Goal: Task Accomplishment & Management: Complete application form

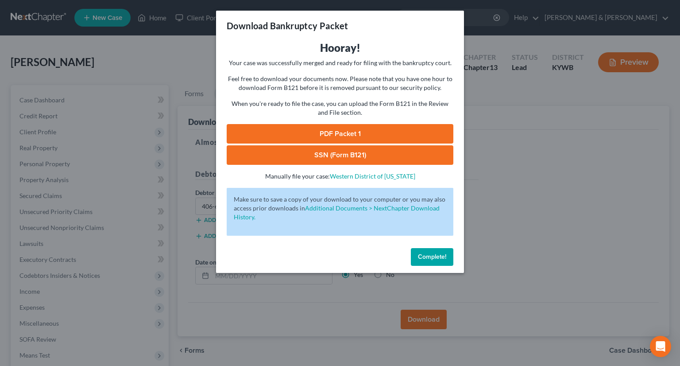
click at [429, 259] on span "Complete!" at bounding box center [432, 257] width 28 height 8
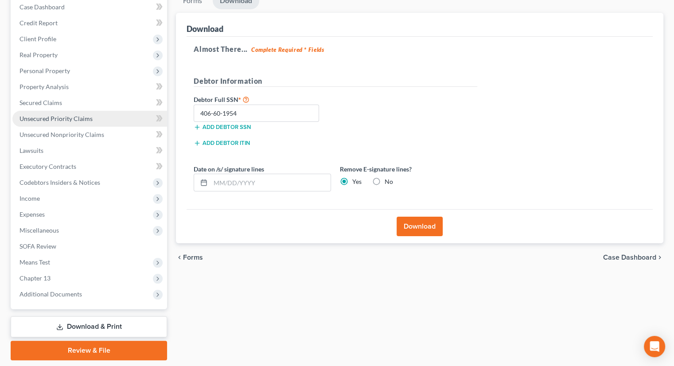
scroll to position [120, 0]
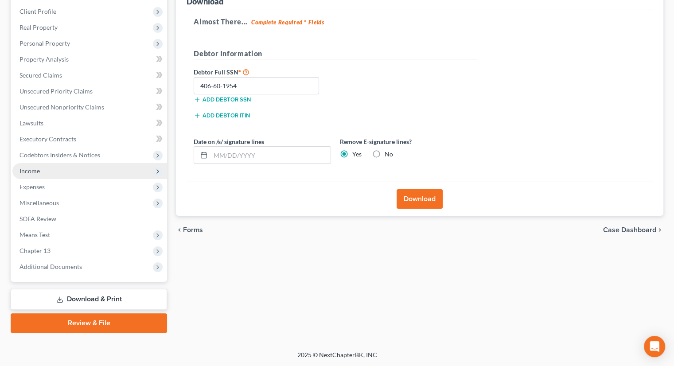
click at [40, 169] on span "Income" at bounding box center [89, 171] width 155 height 16
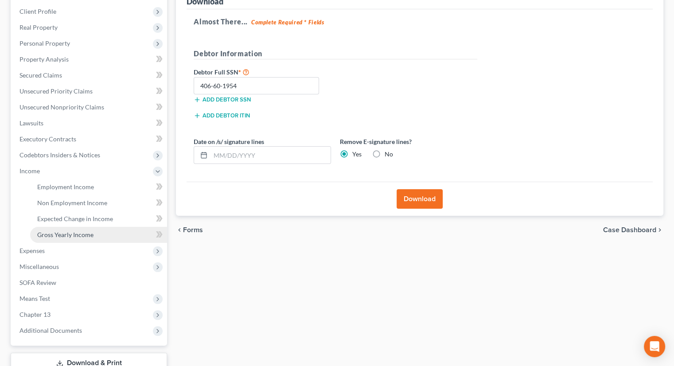
click at [71, 233] on span "Gross Yearly Income" at bounding box center [65, 235] width 56 height 8
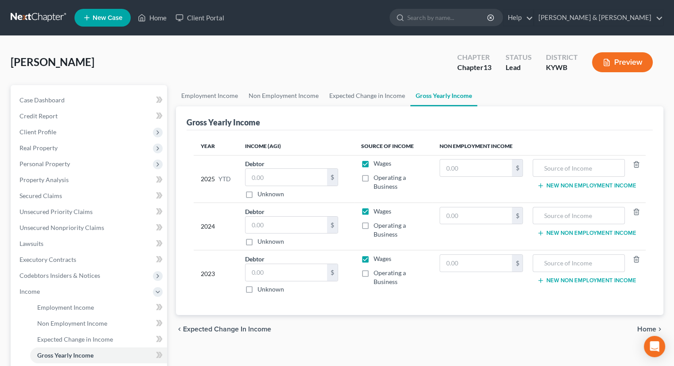
click at [373, 164] on label "Wages" at bounding box center [382, 163] width 18 height 9
click at [377, 164] on input "Wages" at bounding box center [380, 162] width 6 height 6
checkbox input "false"
click at [373, 207] on label "Wages" at bounding box center [382, 211] width 18 height 9
click at [377, 207] on input "Wages" at bounding box center [380, 210] width 6 height 6
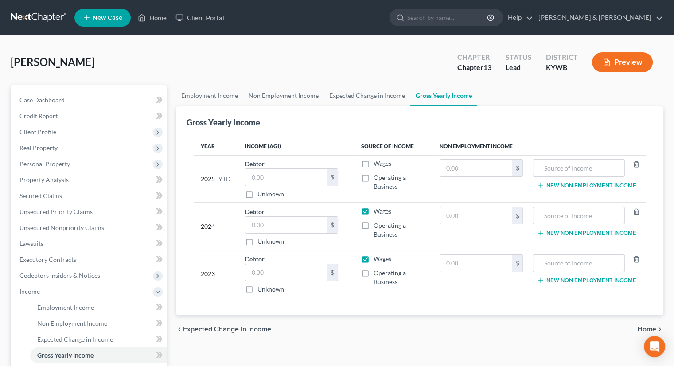
checkbox input "false"
click at [373, 256] on label "Wages" at bounding box center [382, 258] width 18 height 9
click at [377, 256] on input "Wages" at bounding box center [380, 257] width 6 height 6
checkbox input "false"
drag, startPoint x: 553, startPoint y: 167, endPoint x: 557, endPoint y: 163, distance: 5.4
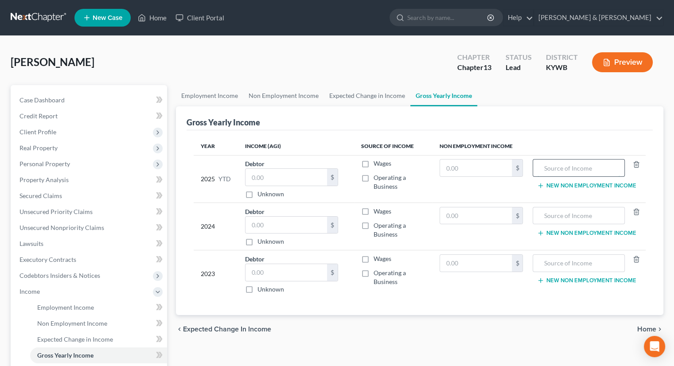
click at [557, 163] on input "text" at bounding box center [578, 167] width 82 height 17
click at [553, 165] on input "Socail Security" at bounding box center [578, 167] width 82 height 17
click at [555, 165] on input "Socail Security" at bounding box center [578, 167] width 82 height 17
type input "Social Security"
click at [77, 355] on span "Gross Yearly Income" at bounding box center [65, 355] width 56 height 8
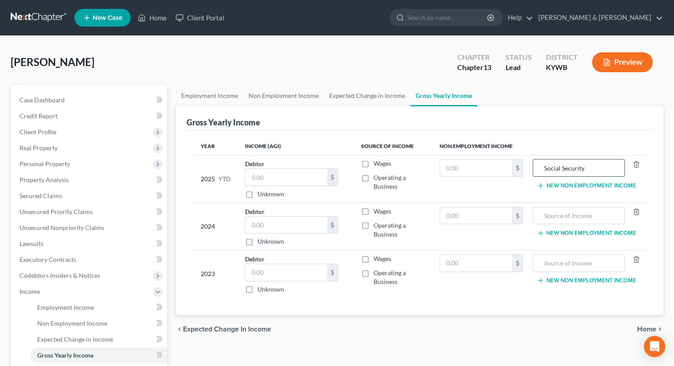
drag, startPoint x: 596, startPoint y: 168, endPoint x: 543, endPoint y: 167, distance: 53.2
click at [540, 167] on input "Social Security" at bounding box center [578, 167] width 82 height 17
click at [549, 213] on input "text" at bounding box center [578, 215] width 82 height 17
paste input "Social Security"
type input "Social Security"
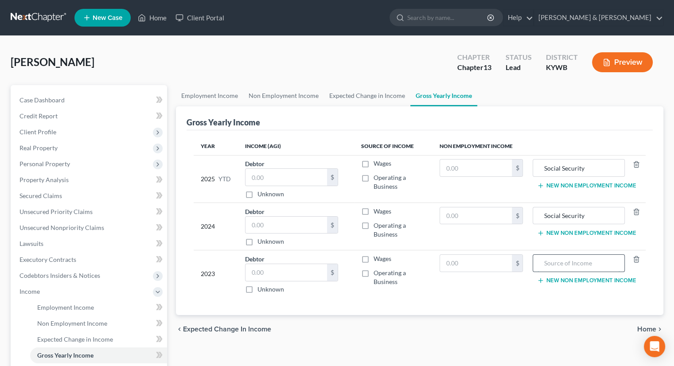
click at [570, 264] on input "text" at bounding box center [578, 263] width 82 height 17
paste input "Social Security"
type input "Social Security"
click at [451, 167] on input "text" at bounding box center [476, 167] width 72 height 17
type input "16,000"
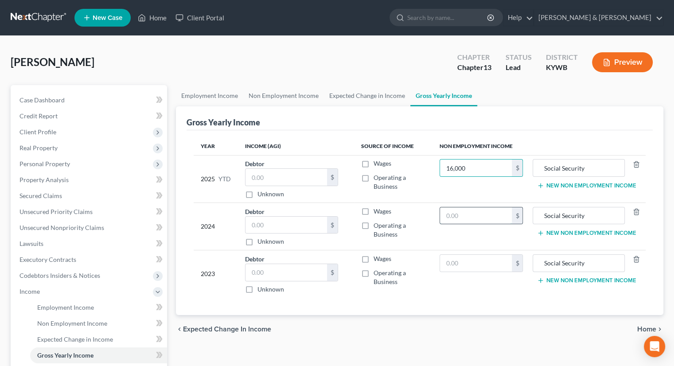
click at [457, 217] on input "text" at bounding box center [476, 215] width 72 height 17
type input "24,000"
click at [475, 262] on input "text" at bounding box center [476, 263] width 72 height 17
type input "24,000"
click at [580, 187] on button "New Non Employment Income" at bounding box center [586, 185] width 99 height 7
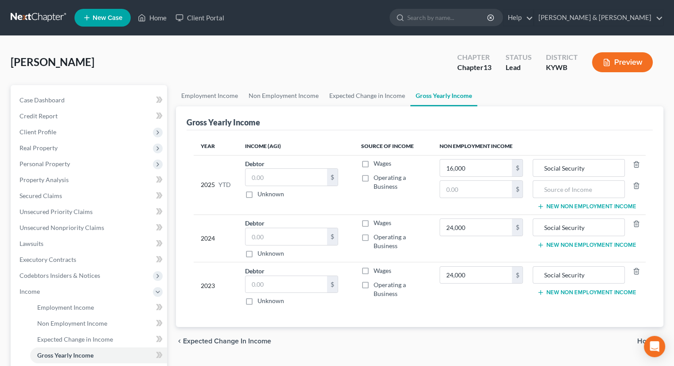
click at [565, 245] on button "New Non Employment Income" at bounding box center [586, 244] width 99 height 7
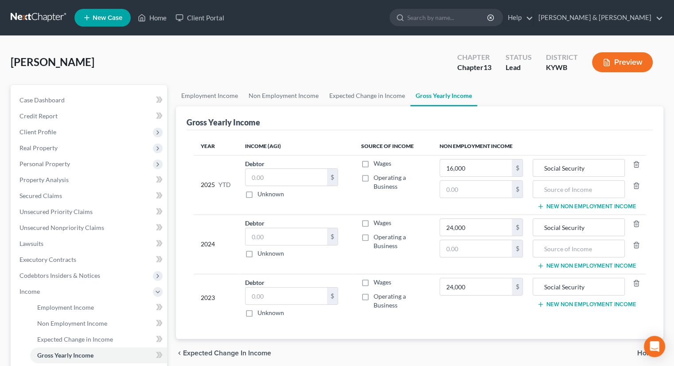
click at [564, 302] on button "New Non Employment Income" at bounding box center [586, 304] width 99 height 7
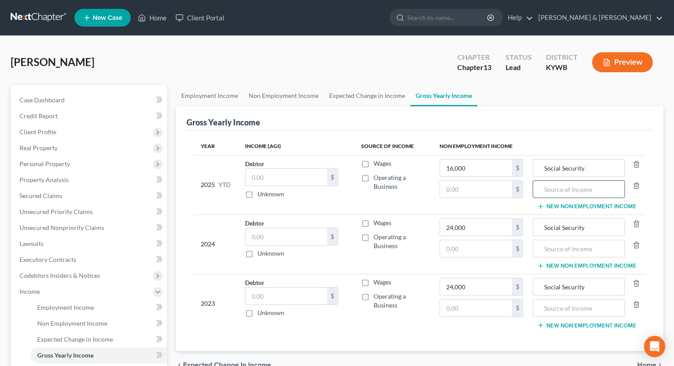
click at [556, 190] on input "text" at bounding box center [578, 189] width 82 height 17
drag, startPoint x: 578, startPoint y: 185, endPoint x: 546, endPoint y: 188, distance: 32.1
click at [546, 188] on input "Retirement" at bounding box center [578, 189] width 82 height 17
type input "Retirement"
click at [554, 248] on input "text" at bounding box center [578, 248] width 82 height 17
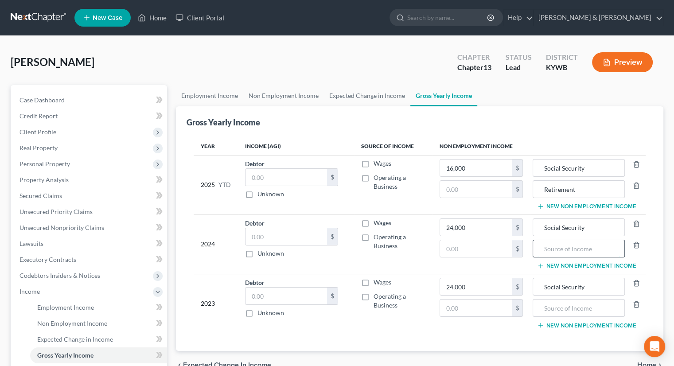
paste input "Retirement"
type input "Retirement"
click at [556, 304] on input "text" at bounding box center [578, 307] width 82 height 17
paste input "Retirement"
type input "Retirement"
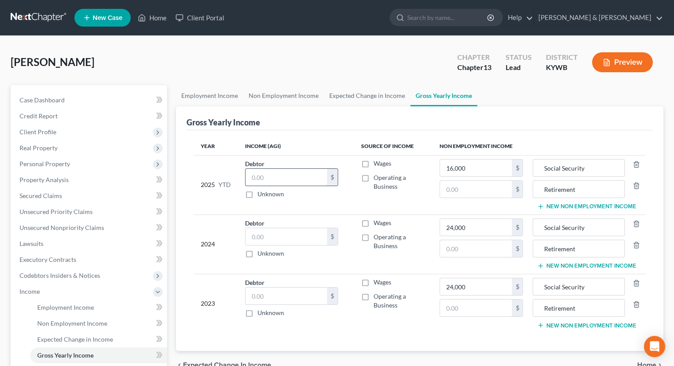
click at [268, 181] on input "text" at bounding box center [286, 177] width 82 height 17
type input "19,200"
drag, startPoint x: 275, startPoint y: 175, endPoint x: 244, endPoint y: 174, distance: 31.5
click at [244, 174] on td "Debtor 19,200.00 $ Unknown Balance Undetermined 19,200 $ Unknown" at bounding box center [296, 184] width 116 height 59
click at [450, 188] on input "text" at bounding box center [476, 189] width 72 height 17
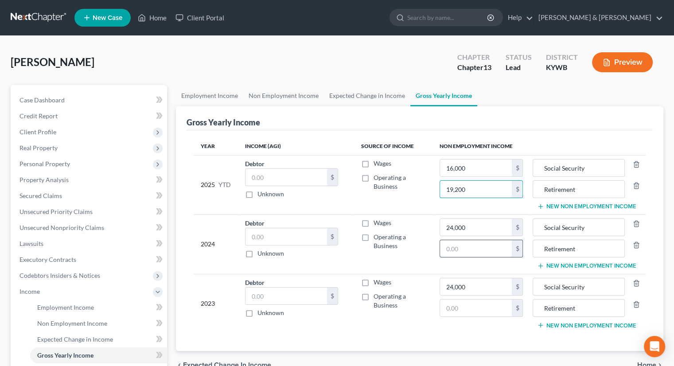
type input "19,200"
click at [463, 249] on input "text" at bounding box center [476, 248] width 72 height 17
type input "29,000"
click at [464, 310] on input "text" at bounding box center [476, 307] width 72 height 17
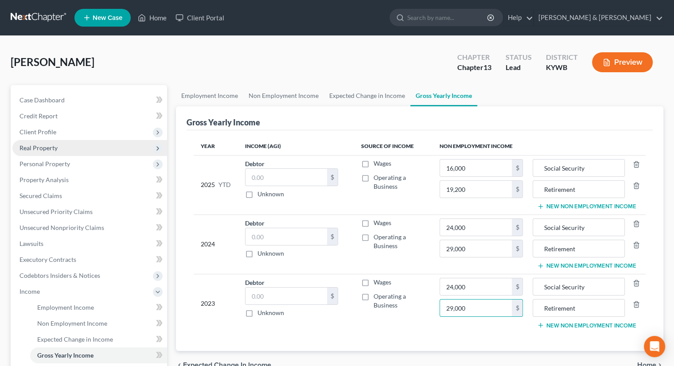
type input "29,000"
click at [40, 148] on span "Real Property" at bounding box center [38, 148] width 38 height 8
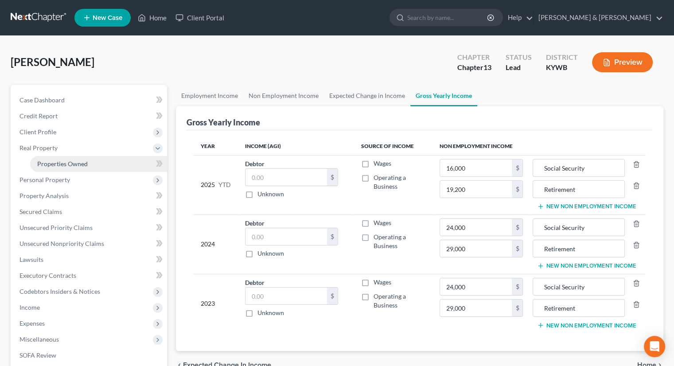
click at [48, 163] on span "Properties Owned" at bounding box center [62, 164] width 51 height 8
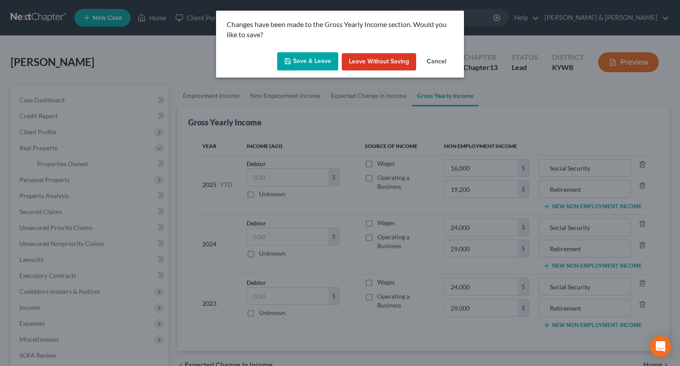
click at [312, 58] on button "Save & Leave" at bounding box center [307, 61] width 61 height 19
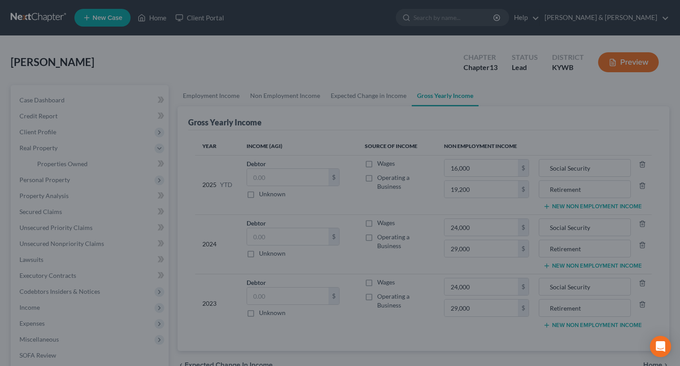
type input "19,200.00"
type input "Retirement"
type input "29,000.00"
type input "Retirement"
type input "29,000.00"
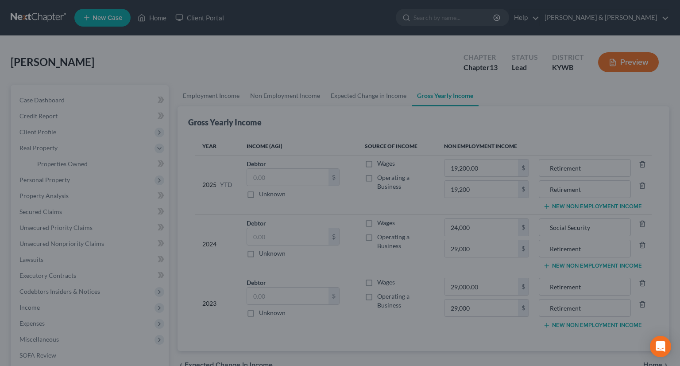
type input "Retirement"
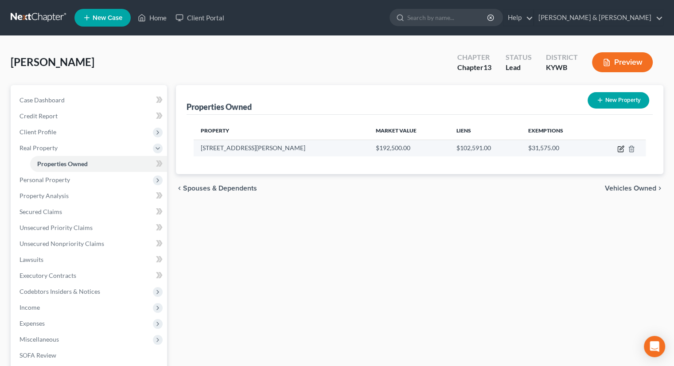
click at [620, 148] on icon "button" at bounding box center [620, 148] width 7 height 7
select select "18"
select select "55"
select select "0"
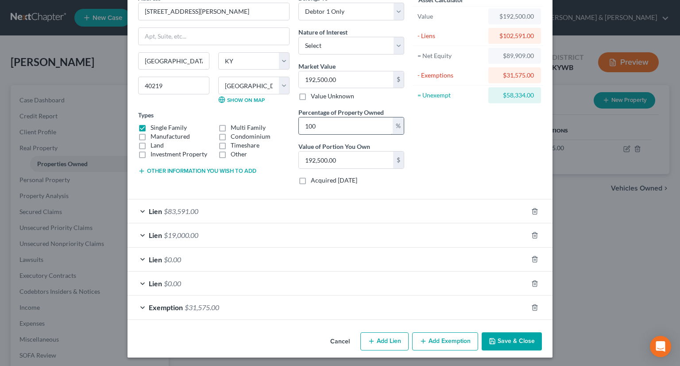
scroll to position [48, 0]
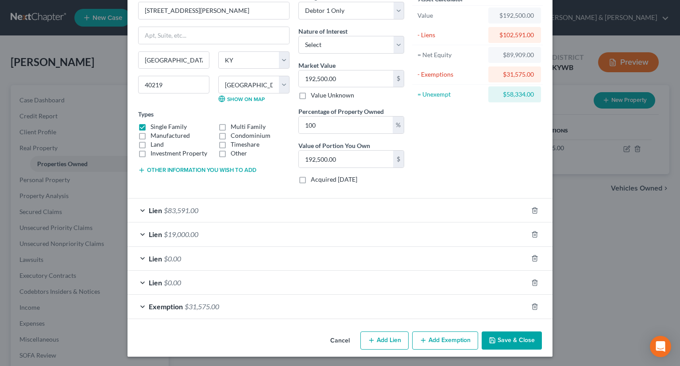
click at [420, 337] on icon "button" at bounding box center [423, 340] width 7 height 7
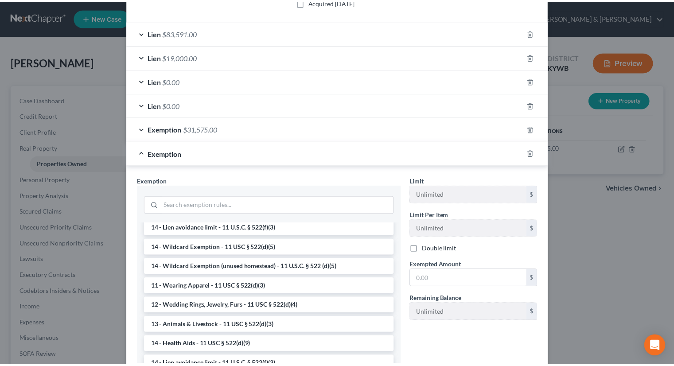
scroll to position [89, 0]
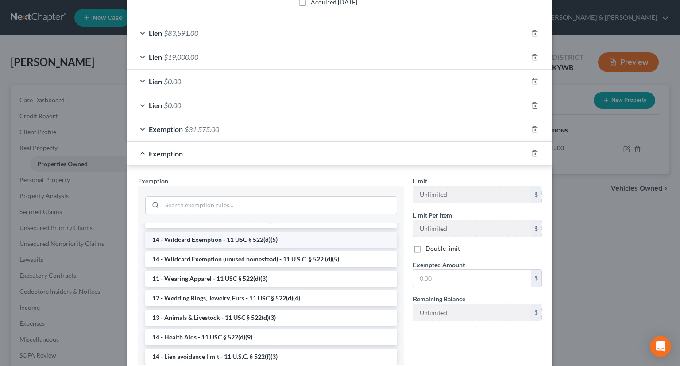
click at [246, 237] on li "14 - Wildcard Exemption - 11 USC § 522(d)(5)" at bounding box center [271, 240] width 252 height 16
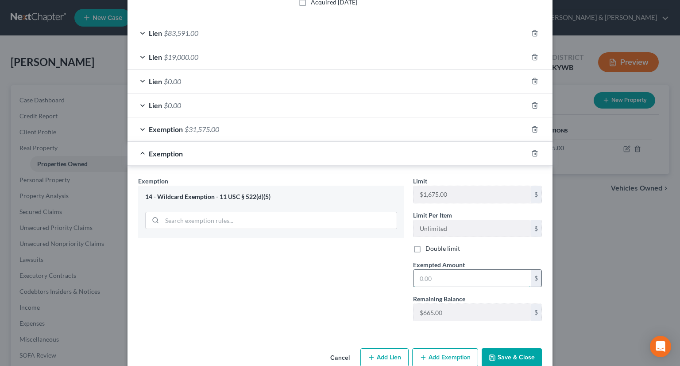
click at [424, 273] on input "text" at bounding box center [472, 278] width 117 height 17
type input "665"
click at [521, 353] on button "Save & Close" at bounding box center [512, 357] width 60 height 19
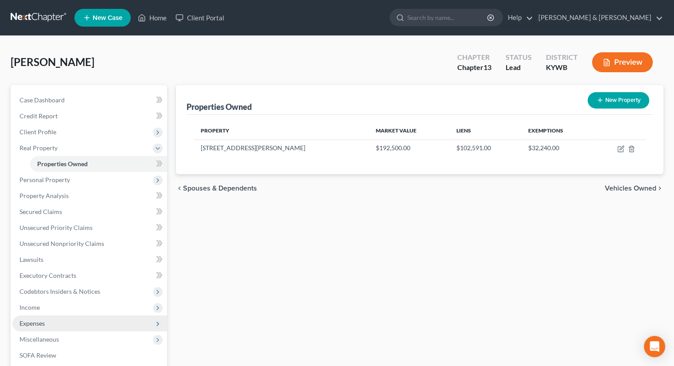
click at [35, 326] on span "Expenses" at bounding box center [31, 323] width 25 height 8
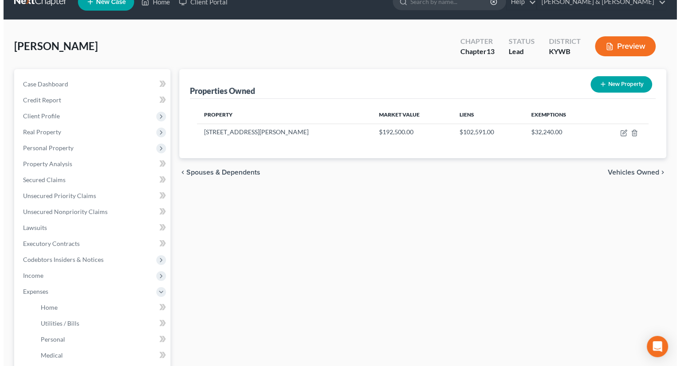
scroll to position [44, 0]
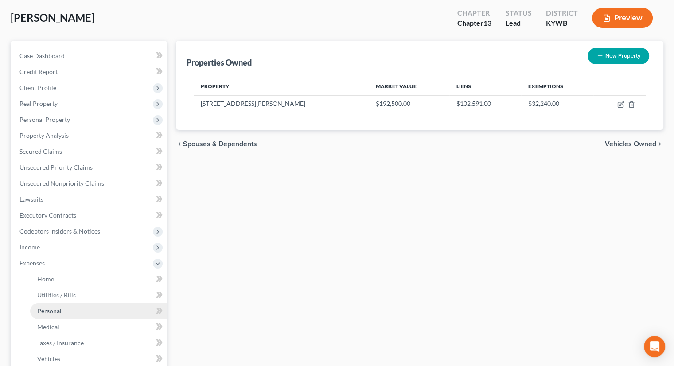
click at [49, 310] on span "Personal" at bounding box center [49, 311] width 24 height 8
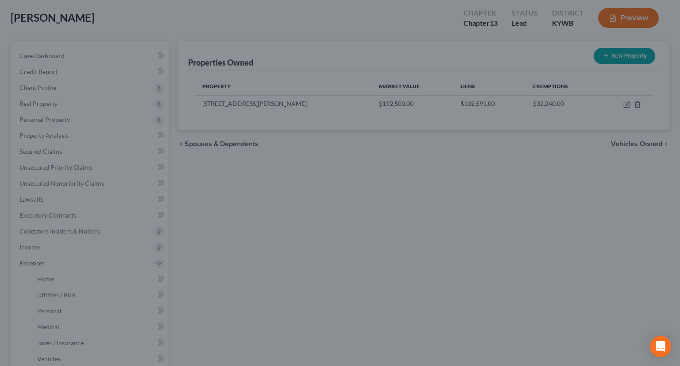
click at [259, 99] on div at bounding box center [340, 183] width 680 height 366
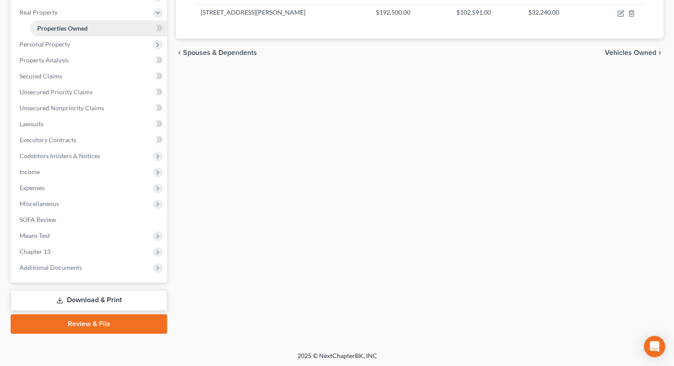
scroll to position [136, 0]
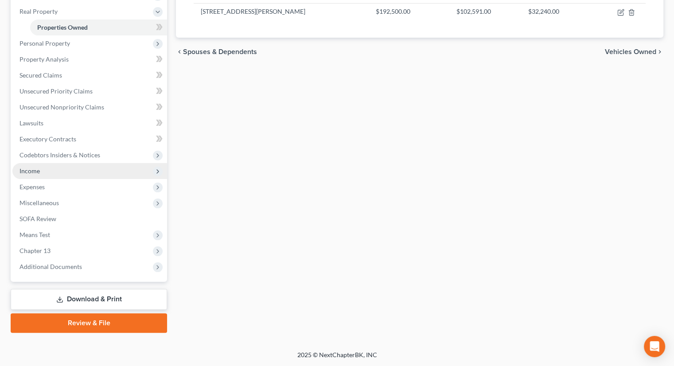
click at [34, 169] on span "Income" at bounding box center [29, 171] width 20 height 8
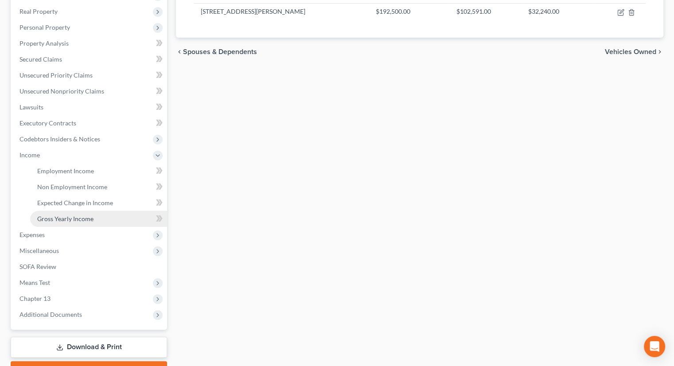
click at [70, 218] on span "Gross Yearly Income" at bounding box center [65, 219] width 56 height 8
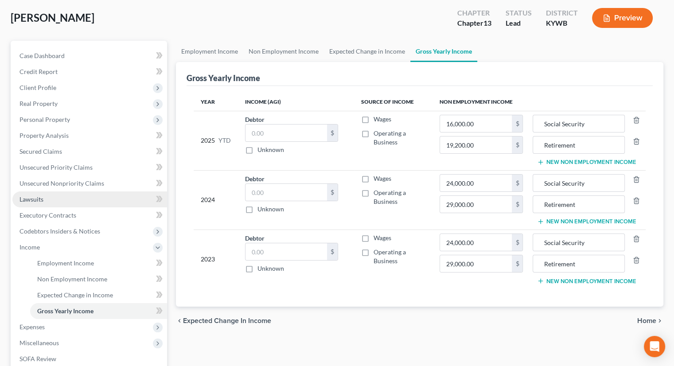
click at [37, 200] on span "Lawsuits" at bounding box center [31, 199] width 24 height 8
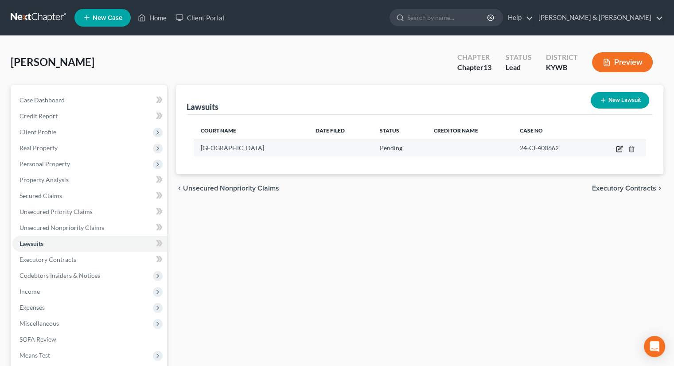
click at [620, 147] on icon "button" at bounding box center [620, 148] width 4 height 4
select select "18"
select select "0"
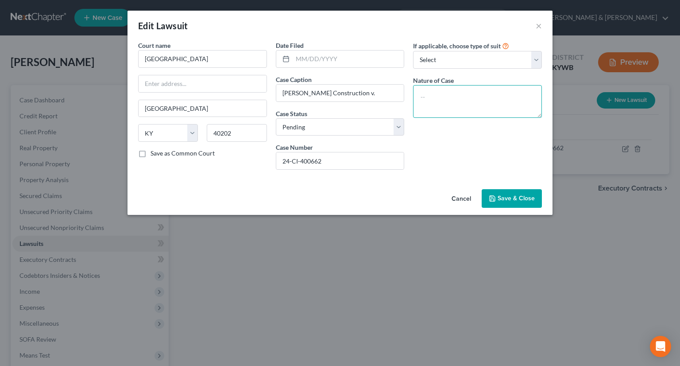
click at [427, 97] on textarea at bounding box center [477, 101] width 129 height 33
type textarea "Foreclosure"
click at [501, 196] on span "Save & Close" at bounding box center [516, 198] width 37 height 8
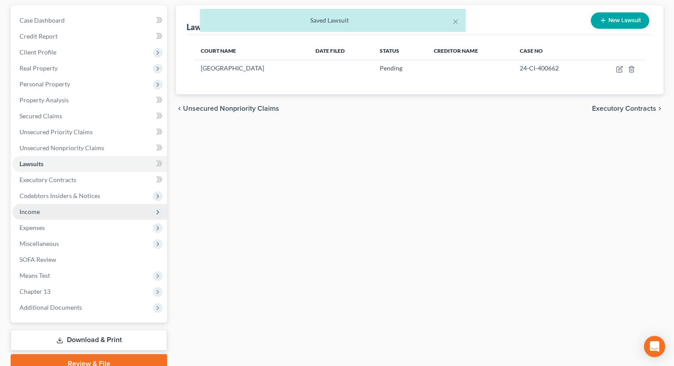
scroll to position [89, 0]
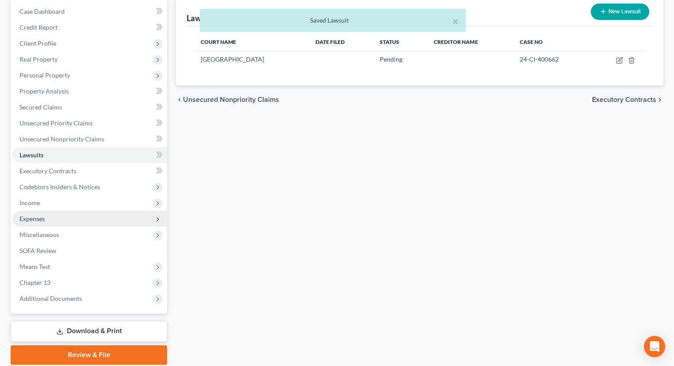
click at [35, 214] on span "Expenses" at bounding box center [89, 219] width 155 height 16
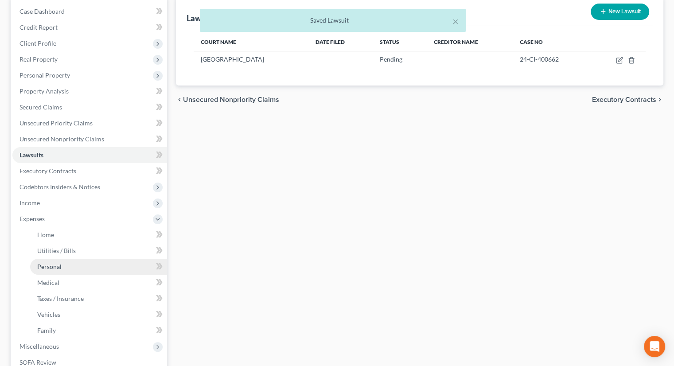
click at [51, 271] on link "Personal" at bounding box center [98, 267] width 137 height 16
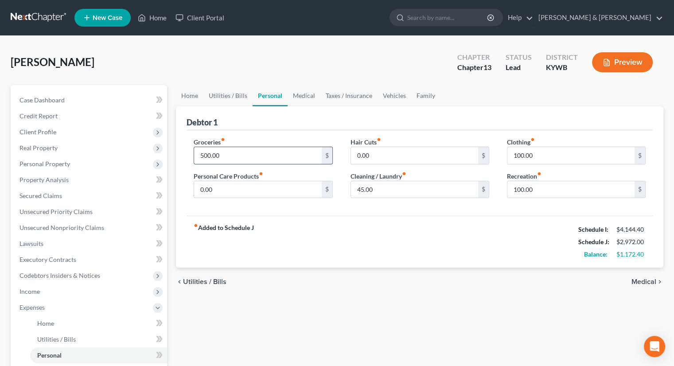
click at [250, 158] on input "500.00" at bounding box center [257, 155] width 127 height 17
type input "600"
click at [218, 188] on input "0.00" at bounding box center [257, 189] width 127 height 17
type input "40"
click at [269, 156] on input "600" at bounding box center [257, 155] width 127 height 17
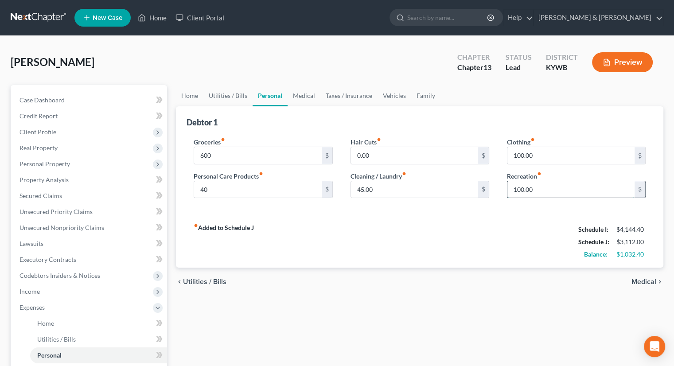
click at [546, 190] on input "100.00" at bounding box center [570, 189] width 127 height 17
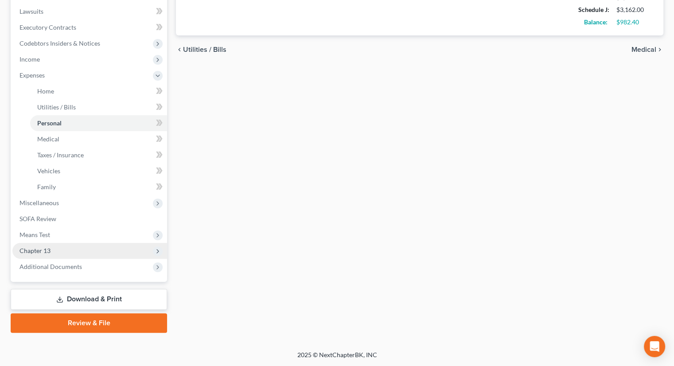
type input "150.00"
click at [39, 252] on span "Chapter 13" at bounding box center [34, 251] width 31 height 8
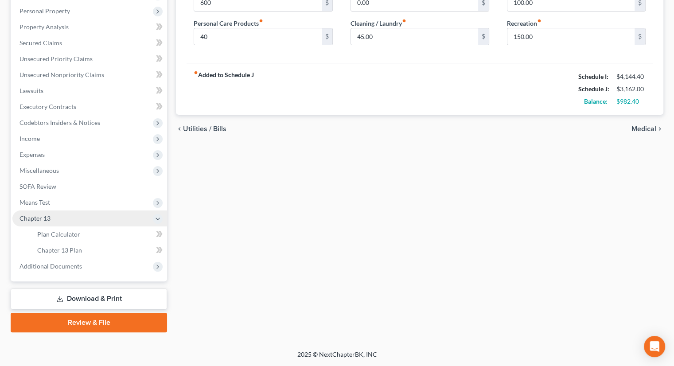
scroll to position [152, 0]
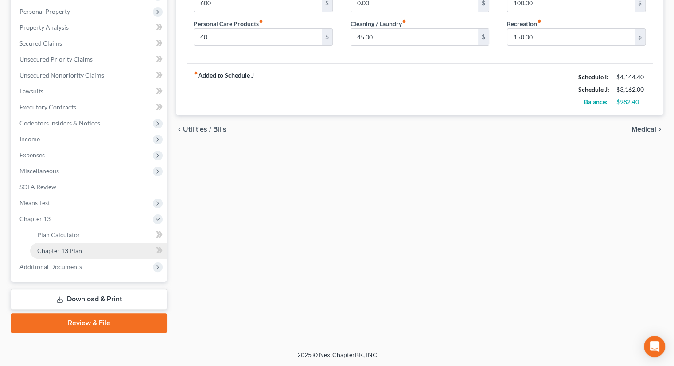
click at [58, 247] on span "Chapter 13 Plan" at bounding box center [59, 251] width 45 height 8
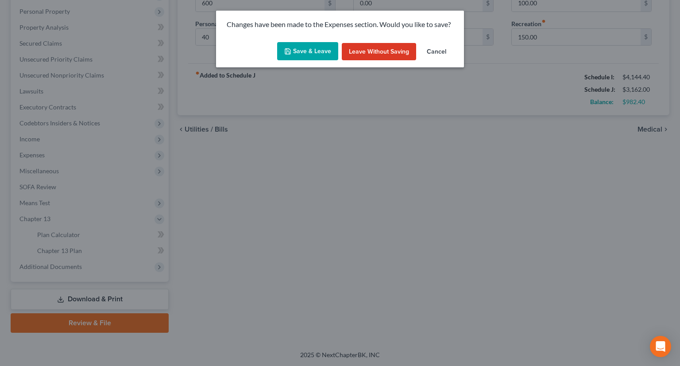
click at [290, 48] on icon "button" at bounding box center [287, 51] width 7 height 7
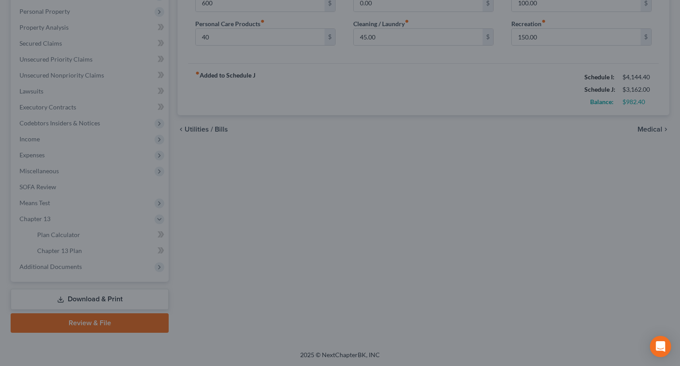
type input "600.00"
type input "40.00"
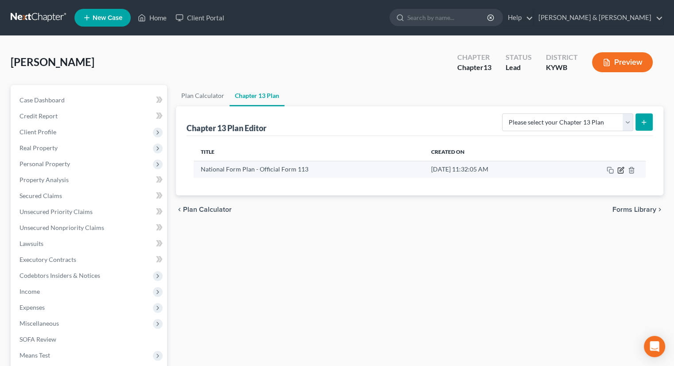
click at [621, 168] on icon "button" at bounding box center [621, 169] width 4 height 4
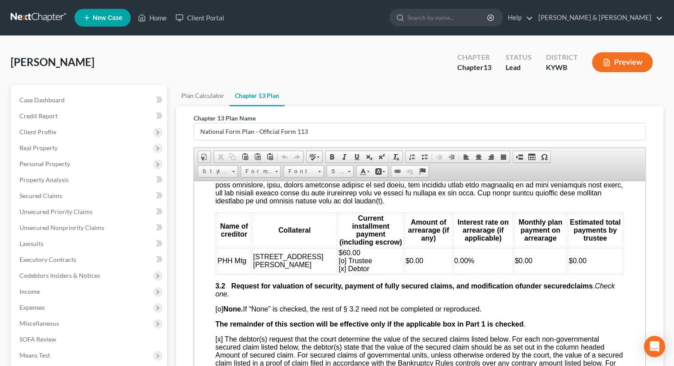
scroll to position [1063, 0]
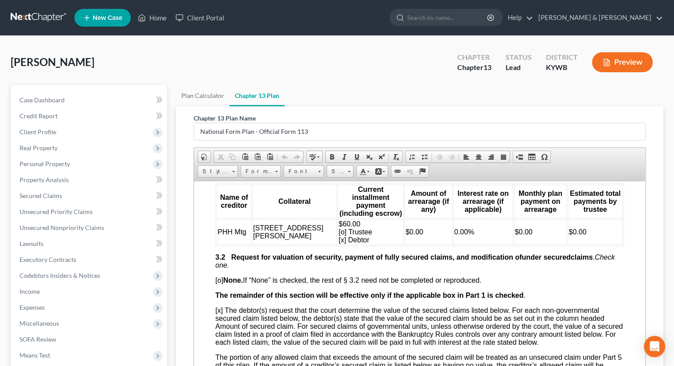
click at [338, 225] on span "$60.00 [o] Trustee [x] Debtor" at bounding box center [355, 231] width 34 height 23
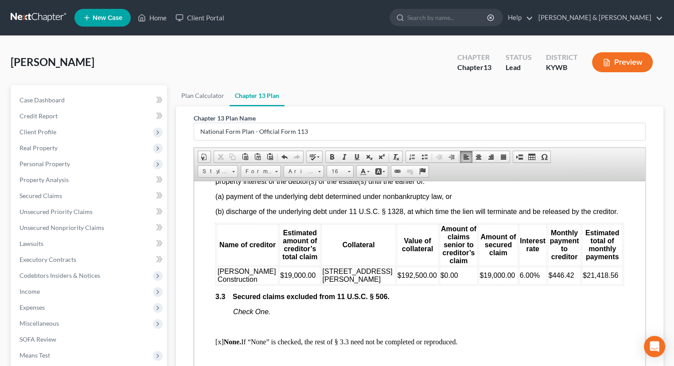
scroll to position [1285, 0]
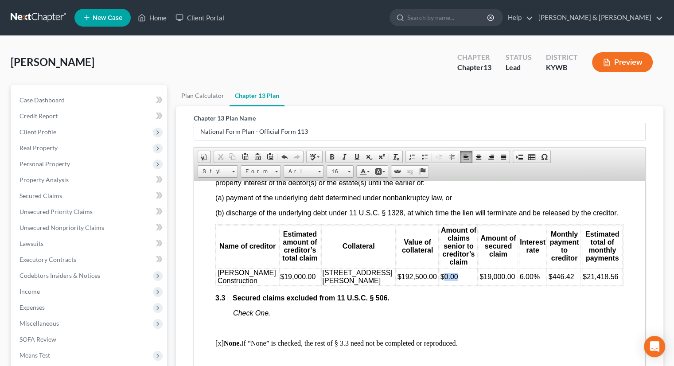
drag, startPoint x: 404, startPoint y: 285, endPoint x: 420, endPoint y: 284, distance: 16.0
click at [439, 284] on td "$0.00" at bounding box center [458, 277] width 39 height 18
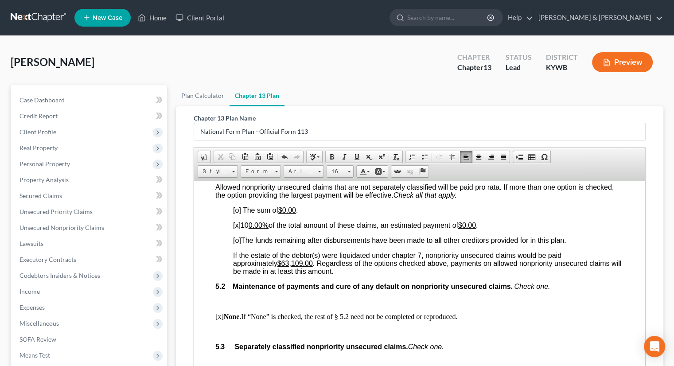
scroll to position [2038, 0]
click at [470, 228] on u "$0.00" at bounding box center [467, 225] width 18 height 8
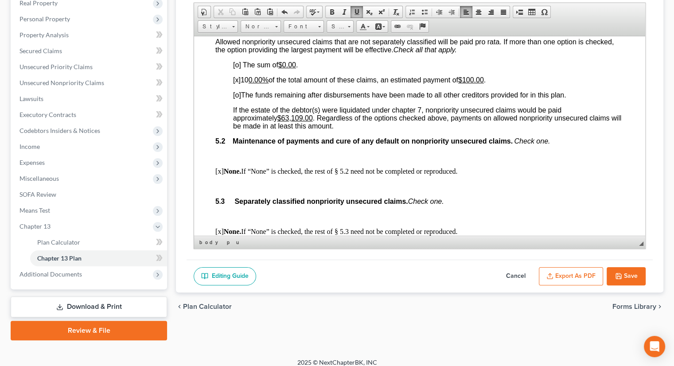
scroll to position [152, 0]
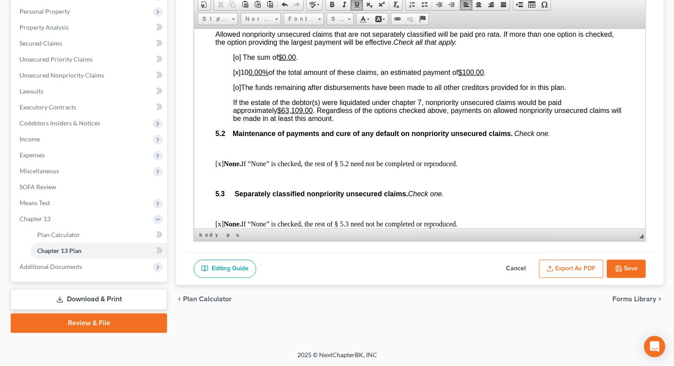
click at [623, 264] on button "Save" at bounding box center [625, 269] width 39 height 19
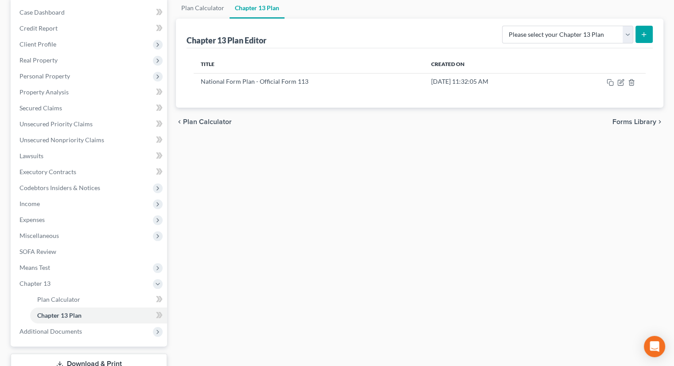
scroll to position [0, 0]
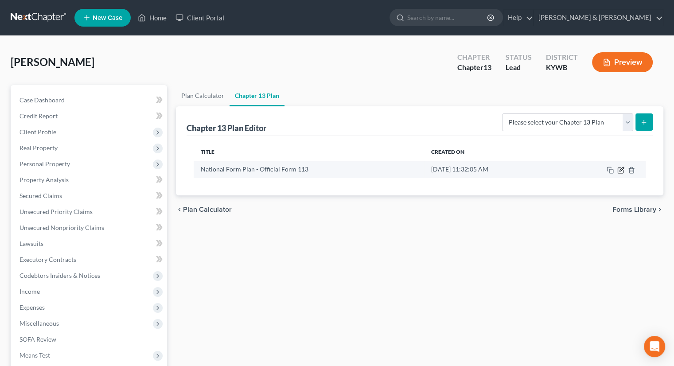
click at [622, 169] on icon "button" at bounding box center [620, 170] width 7 height 7
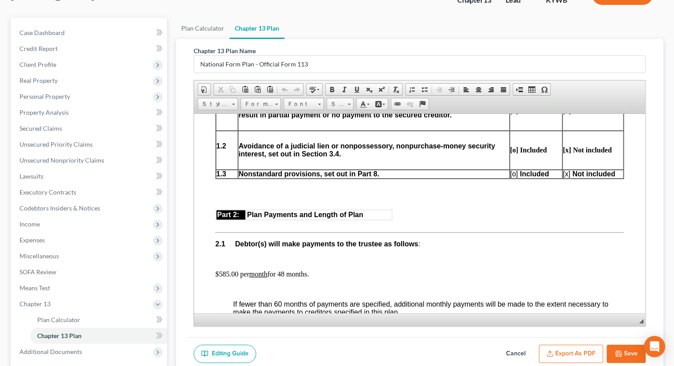
scroll to position [152, 0]
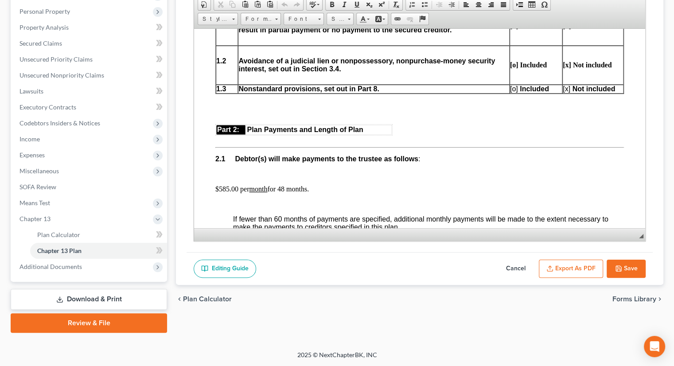
click at [592, 262] on button "Export as PDF" at bounding box center [571, 269] width 64 height 19
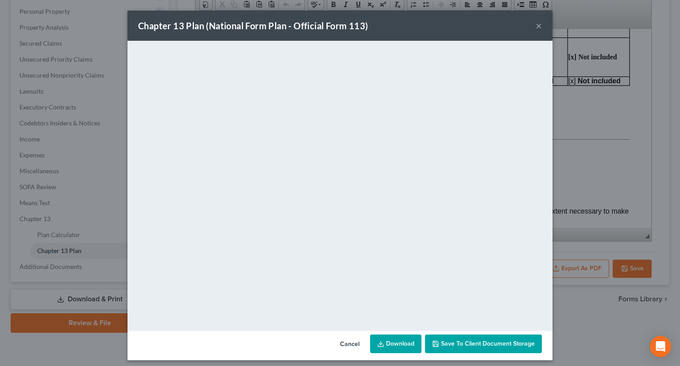
click at [397, 340] on link "Download" at bounding box center [395, 343] width 51 height 19
click at [537, 27] on button "×" at bounding box center [539, 25] width 6 height 11
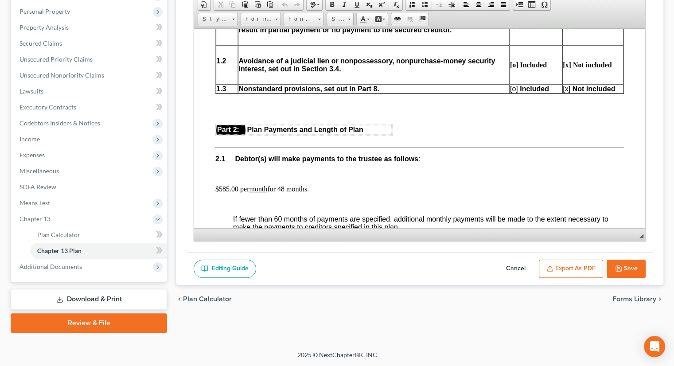
click at [97, 300] on link "Download & Print" at bounding box center [89, 299] width 156 height 21
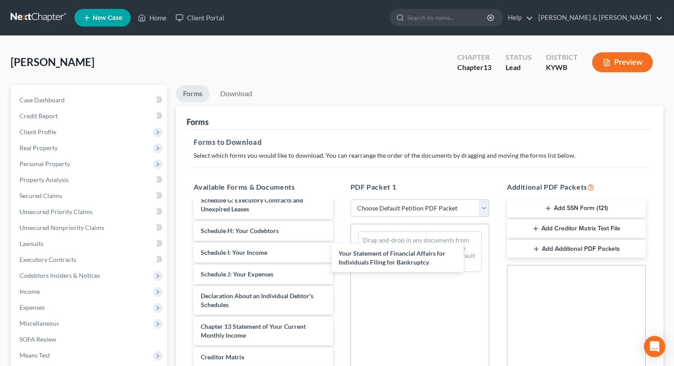
scroll to position [176, 0]
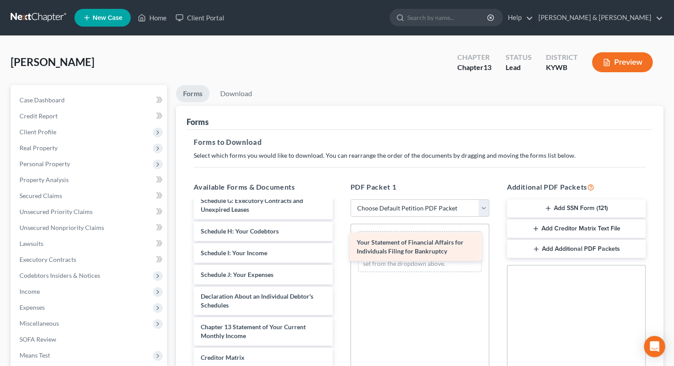
drag, startPoint x: 257, startPoint y: 329, endPoint x: 413, endPoint y: 246, distance: 176.6
click at [339, 246] on div "Your Statement of Financial Affairs for Individuals Filing for Bankruptcy Volun…" at bounding box center [263, 233] width 153 height 416
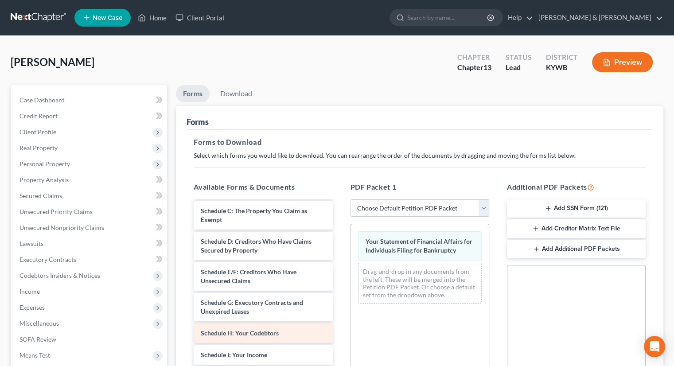
scroll to position [0, 0]
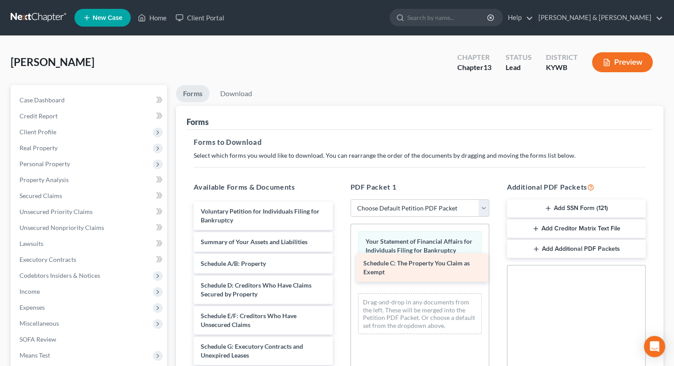
drag, startPoint x: 253, startPoint y: 284, endPoint x: 416, endPoint y: 263, distance: 164.0
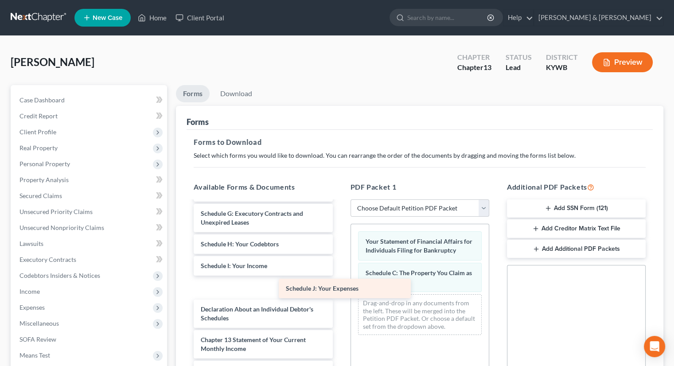
scroll to position [124, 0]
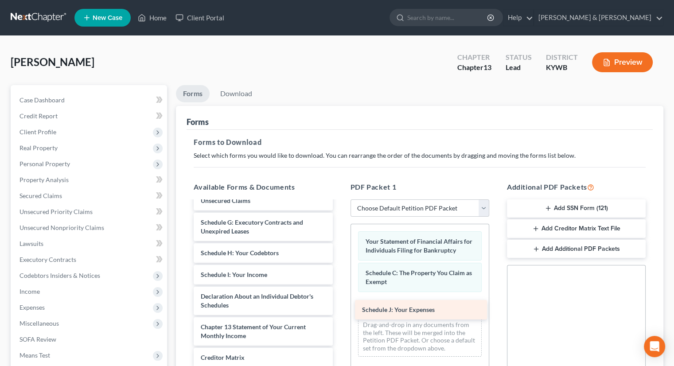
drag, startPoint x: 253, startPoint y: 287, endPoint x: 414, endPoint y: 310, distance: 162.9
click at [339, 310] on div "Schedule J: Your Expenses Voluntary Petition for Individuals Filing for Bankrup…" at bounding box center [263, 260] width 153 height 364
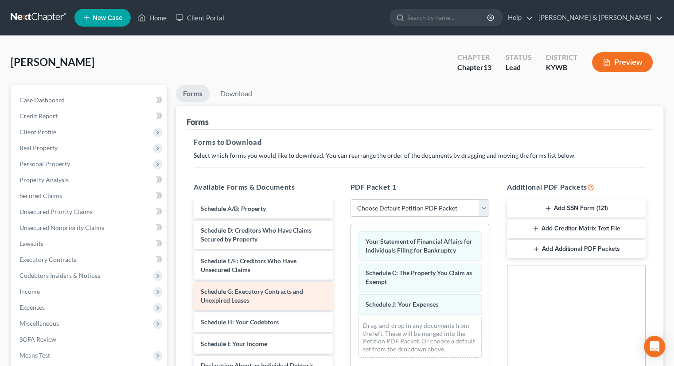
scroll to position [0, 0]
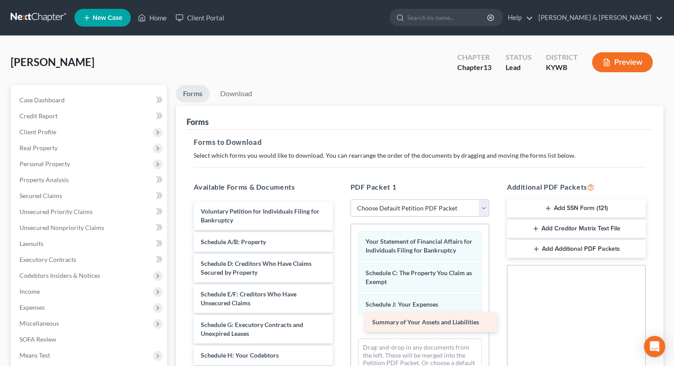
drag, startPoint x: 246, startPoint y: 242, endPoint x: 418, endPoint y: 323, distance: 189.6
click at [339, 323] on div "Summary of Your Assets and Liabilities Voluntary Petition for Individuals Filin…" at bounding box center [263, 373] width 153 height 342
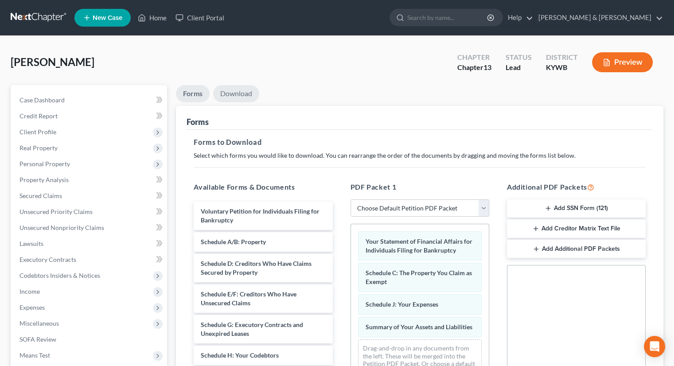
click at [241, 93] on link "Download" at bounding box center [236, 93] width 46 height 17
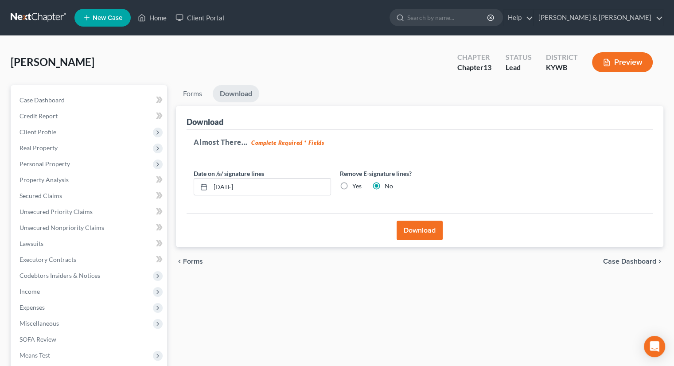
click at [352, 183] on label "Yes" at bounding box center [356, 186] width 9 height 9
click at [356, 183] on input "Yes" at bounding box center [359, 185] width 6 height 6
radio input "true"
radio input "false"
drag, startPoint x: 264, startPoint y: 193, endPoint x: 210, endPoint y: 198, distance: 53.8
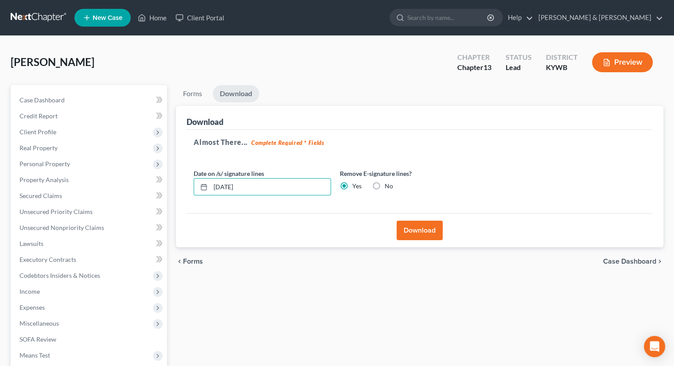
click at [210, 198] on div "Date on /s/ signature lines 08/15/2025 Remove E-signature lines? Yes No" at bounding box center [335, 186] width 292 height 34
click at [411, 228] on button "Download" at bounding box center [419, 230] width 46 height 19
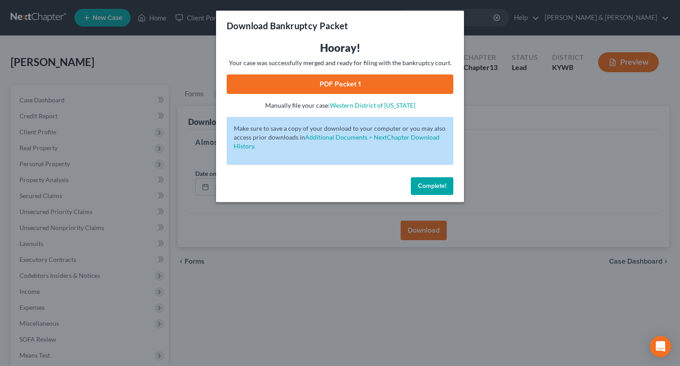
click at [370, 83] on link "PDF Packet 1" at bounding box center [340, 83] width 227 height 19
click at [435, 185] on span "Complete!" at bounding box center [432, 186] width 28 height 8
